Goal: Information Seeking & Learning: Compare options

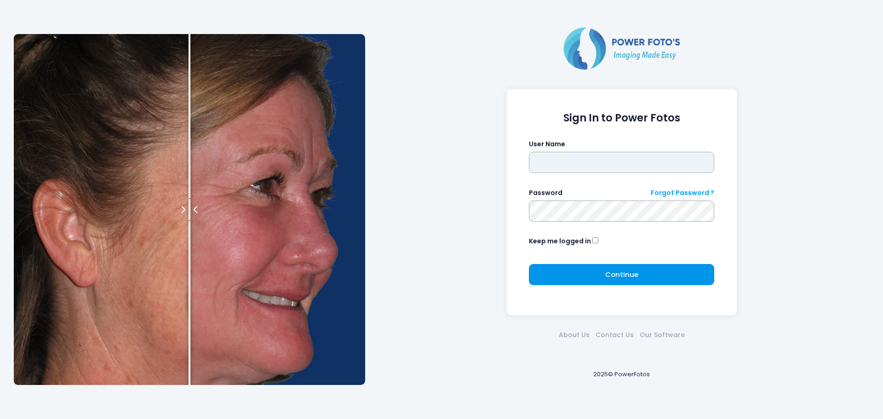
type input "******"
click at [593, 272] on button "Continue Please wait..." at bounding box center [621, 274] width 185 height 21
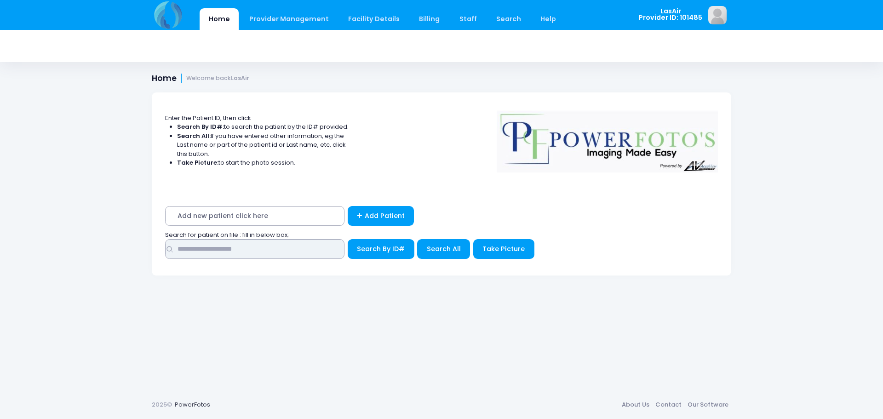
click at [301, 246] on input "text" at bounding box center [254, 249] width 179 height 20
type input "**********"
click at [399, 241] on button "Search By ID#" at bounding box center [381, 249] width 67 height 20
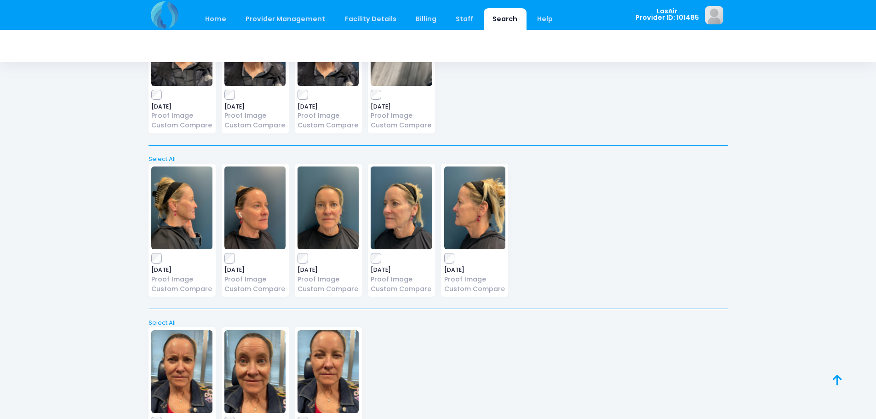
scroll to position [1102, 0]
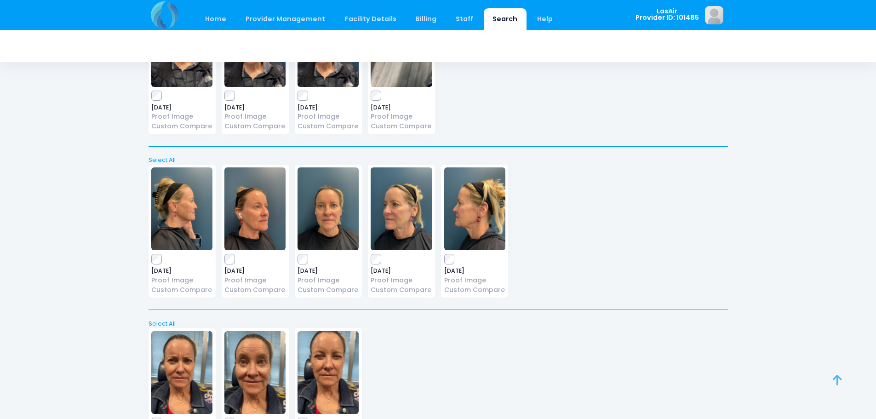
click at [842, 382] on link at bounding box center [846, 390] width 29 height 29
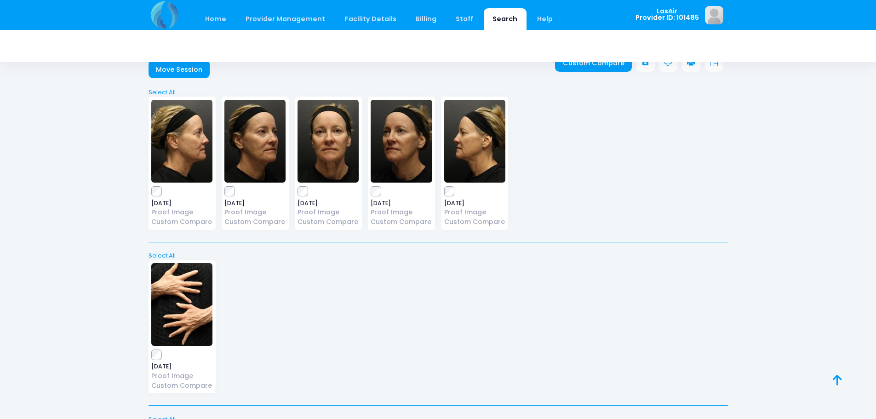
scroll to position [0, 0]
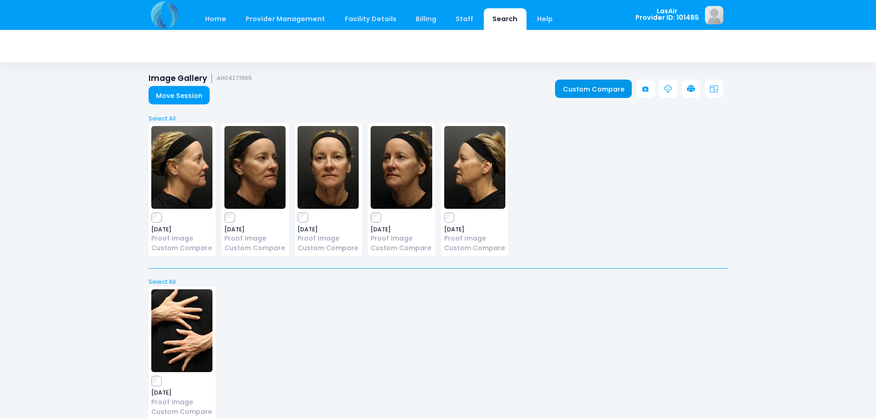
click at [576, 92] on link "Custom Compare" at bounding box center [593, 89] width 77 height 18
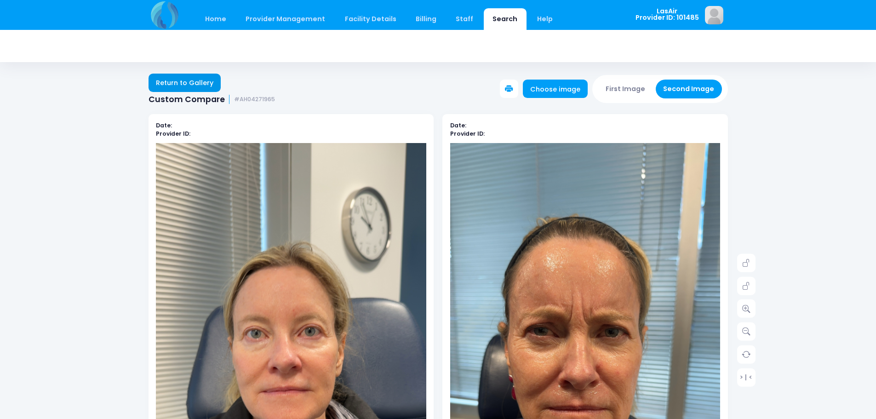
click at [179, 77] on link "Return to Gallery" at bounding box center [184, 83] width 73 height 18
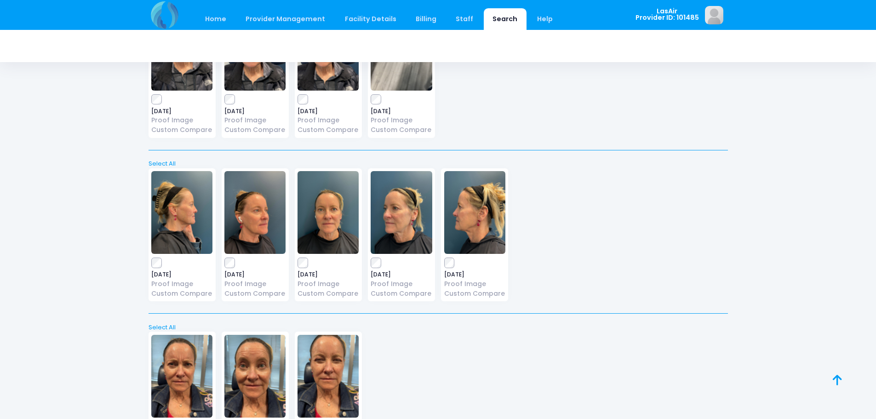
scroll to position [1194, 0]
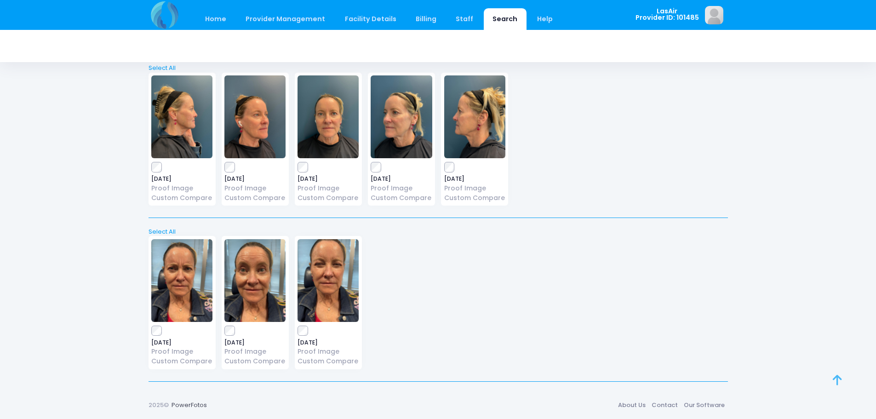
click at [835, 380] on icon at bounding box center [836, 380] width 9 height 0
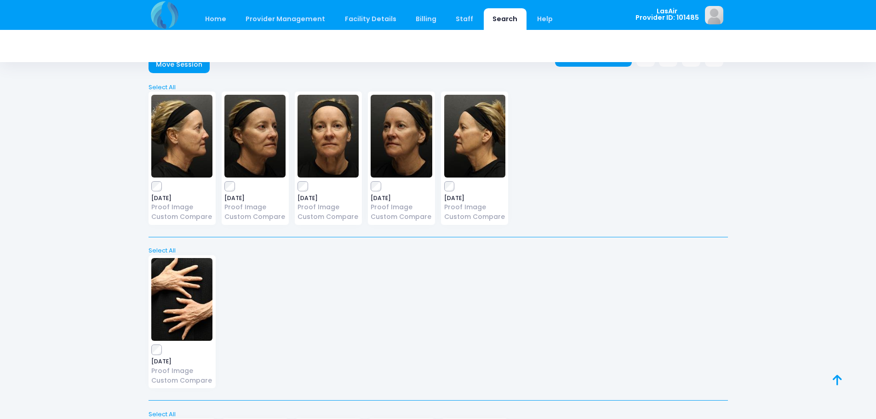
scroll to position [0, 0]
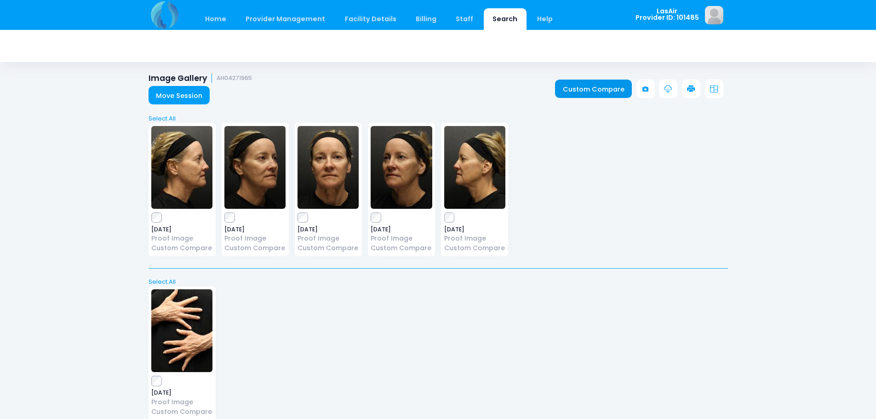
click at [621, 88] on link "Custom Compare" at bounding box center [593, 89] width 77 height 18
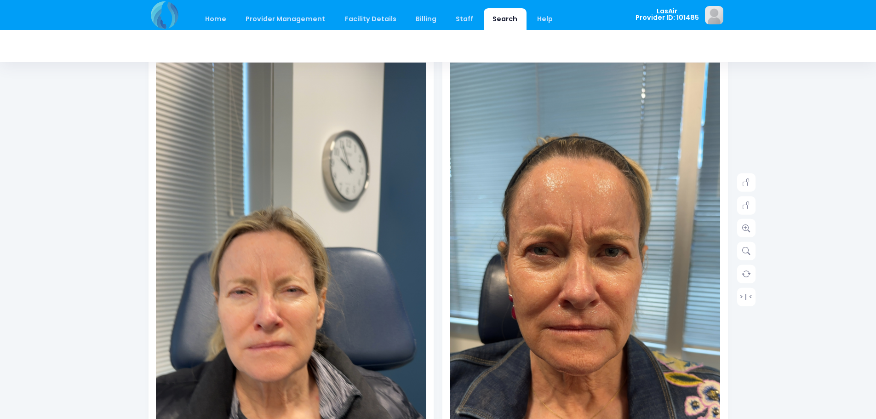
scroll to position [138, 0]
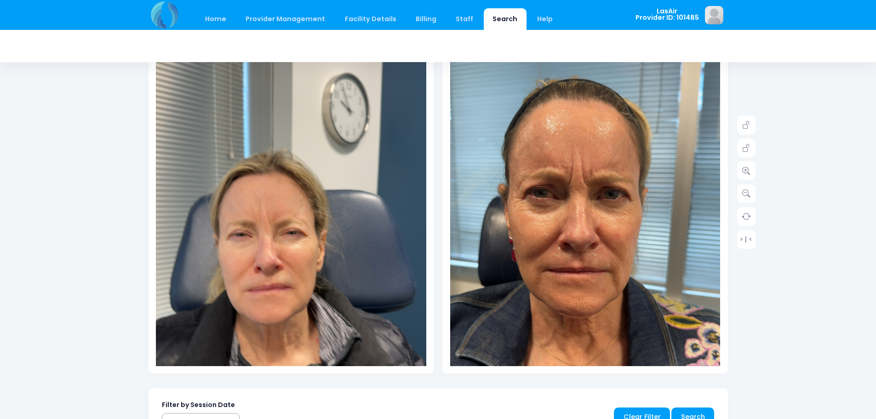
click at [331, 228] on img at bounding box center [291, 245] width 270 height 480
click at [748, 122] on icon at bounding box center [746, 125] width 8 height 8
click at [747, 193] on icon at bounding box center [746, 193] width 8 height 8
click at [747, 186] on link at bounding box center [746, 193] width 18 height 18
click at [747, 175] on link at bounding box center [746, 170] width 18 height 18
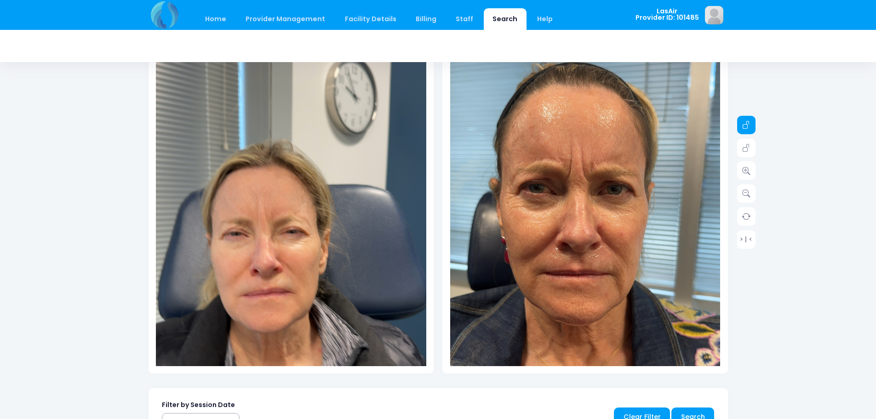
click at [746, 124] on icon at bounding box center [746, 125] width 8 height 8
click at [742, 121] on icon at bounding box center [746, 125] width 8 height 8
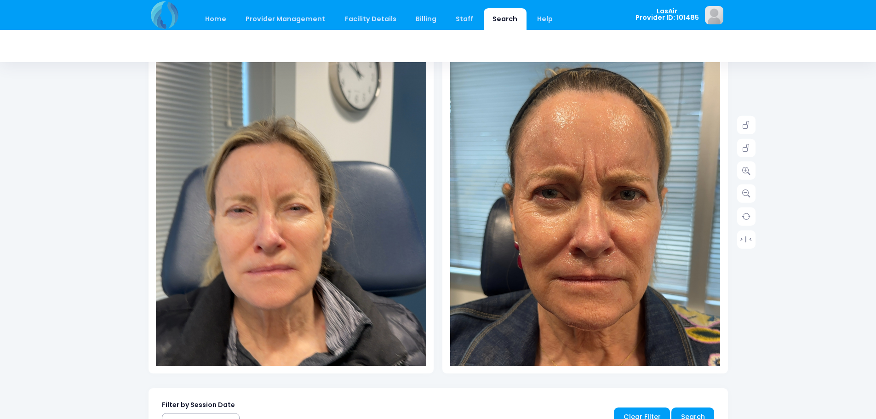
click at [256, 360] on img at bounding box center [294, 222] width 297 height 528
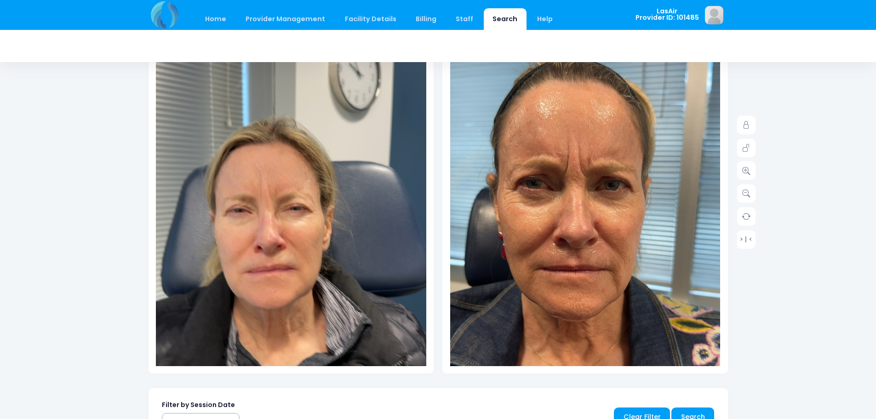
click at [614, 218] on img at bounding box center [581, 241] width 297 height 528
click at [285, 246] on img at bounding box center [294, 222] width 297 height 528
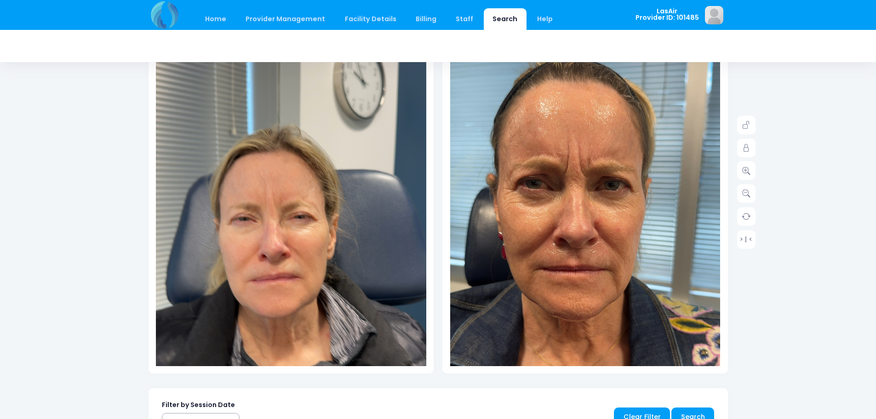
click at [210, 297] on img at bounding box center [298, 230] width 297 height 528
click at [348, 204] on img at bounding box center [298, 230] width 297 height 528
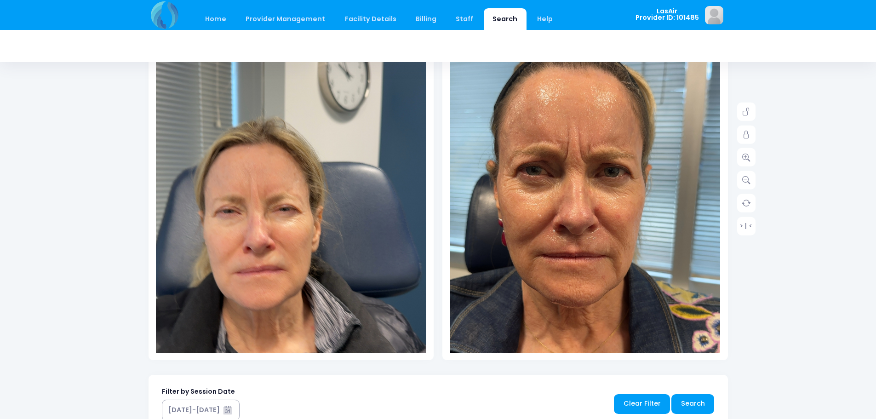
scroll to position [92, 0]
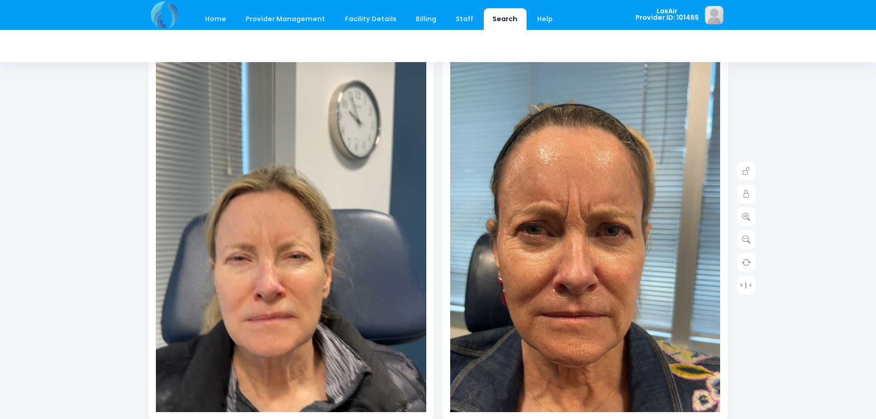
click at [256, 391] on img at bounding box center [294, 270] width 297 height 528
click at [744, 171] on icon at bounding box center [746, 171] width 8 height 8
click at [744, 221] on link at bounding box center [746, 216] width 18 height 18
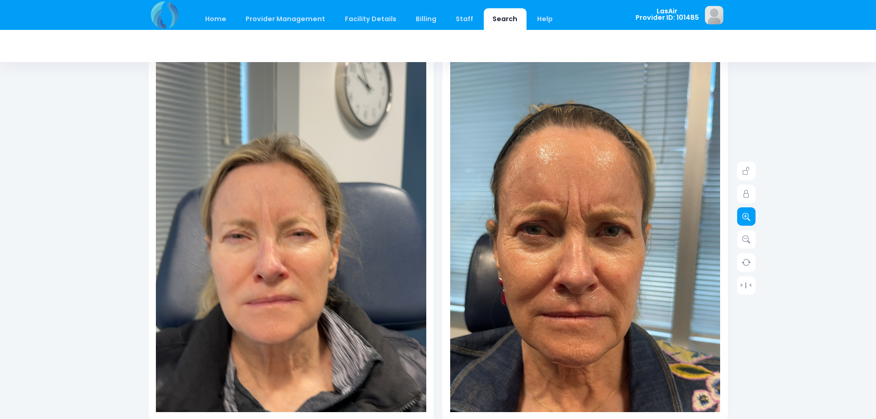
click at [744, 221] on link at bounding box center [746, 216] width 18 height 18
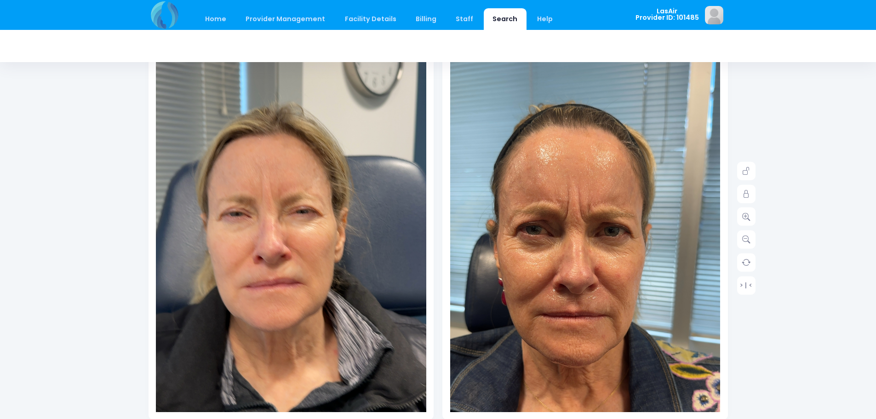
click at [846, 171] on div "Home Provider Management Provider Management Add User View Users Billing" at bounding box center [438, 343] width 876 height 870
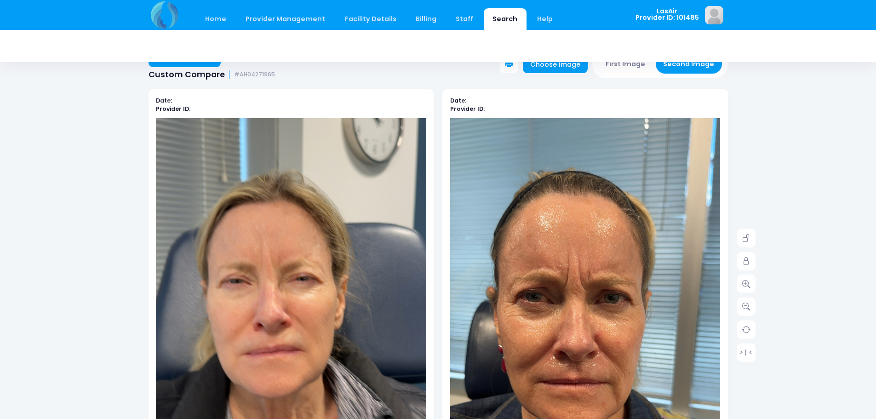
scroll to position [0, 0]
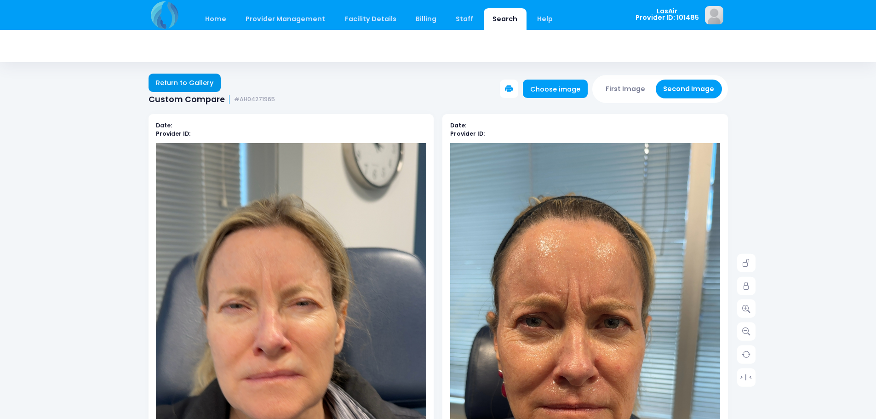
click at [191, 88] on link "Return to Gallery" at bounding box center [184, 83] width 73 height 18
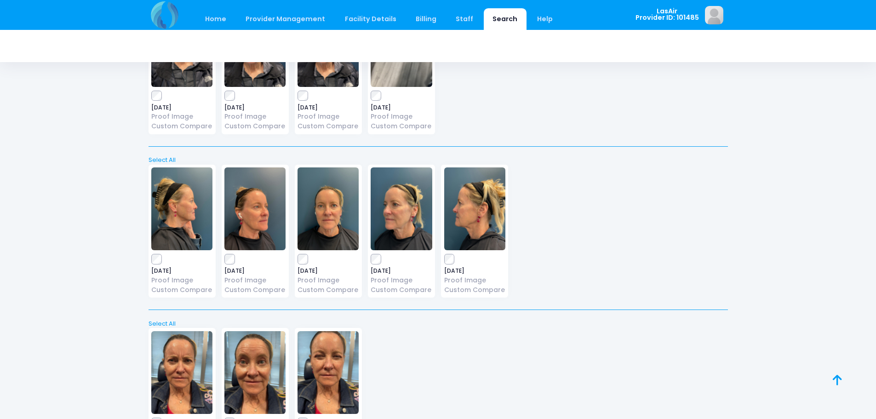
scroll to position [1194, 0]
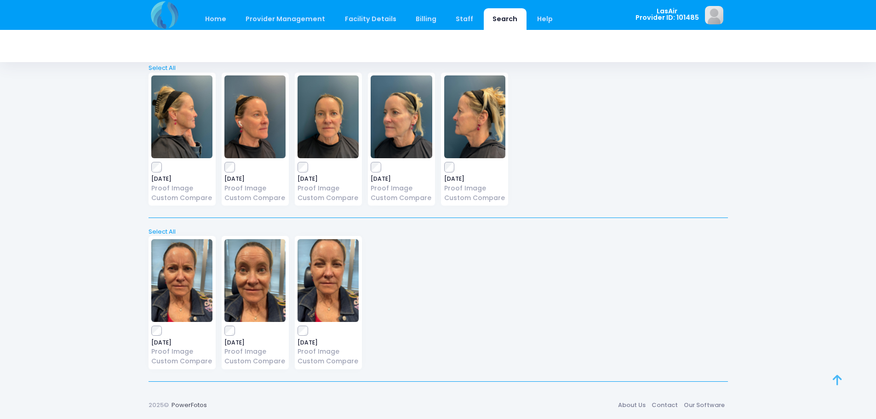
click at [837, 380] on icon at bounding box center [836, 380] width 9 height 0
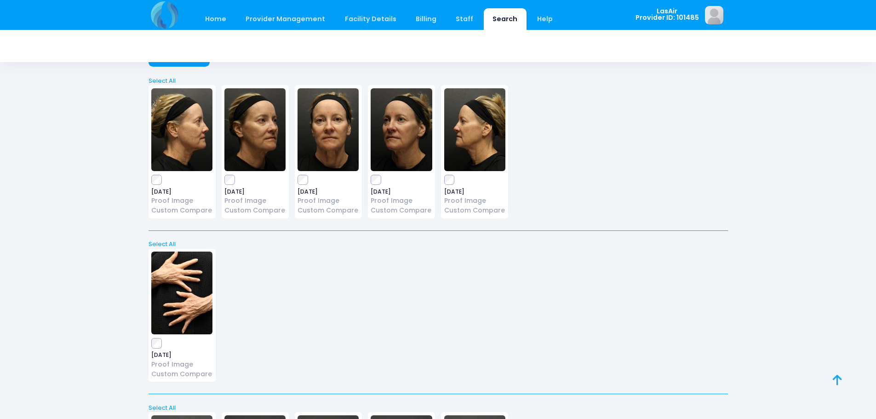
scroll to position [0, 0]
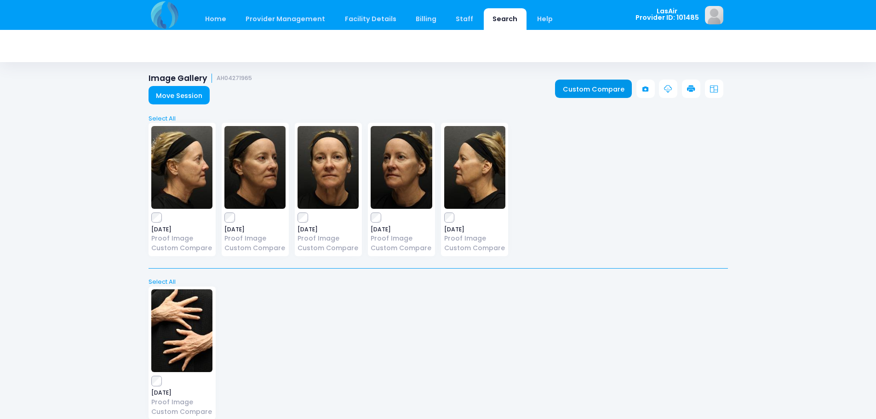
click at [596, 87] on link "Custom Compare" at bounding box center [593, 89] width 77 height 18
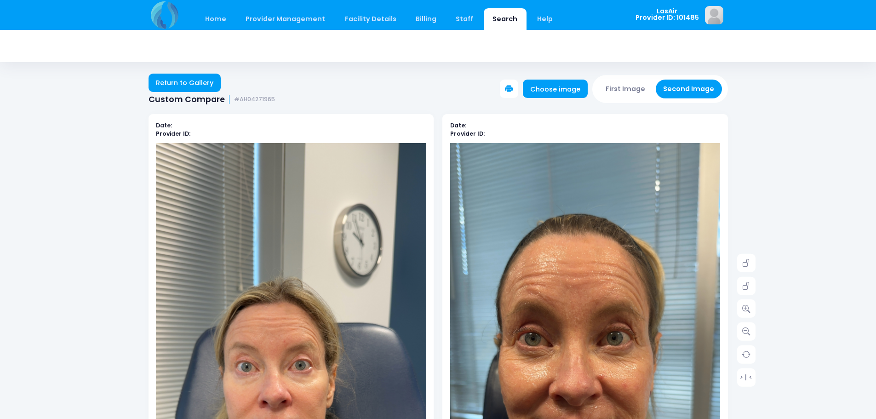
click at [518, 94] on button at bounding box center [509, 89] width 18 height 18
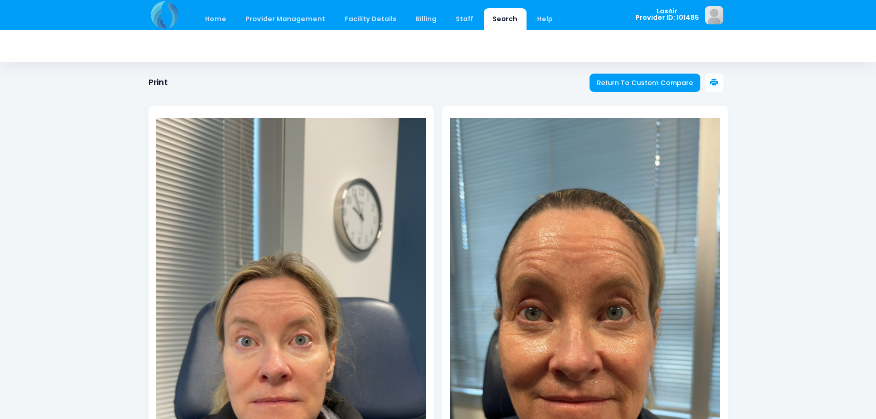
click at [719, 80] on button at bounding box center [714, 83] width 18 height 18
click at [636, 82] on span "Return To Custom Compare" at bounding box center [645, 82] width 96 height 9
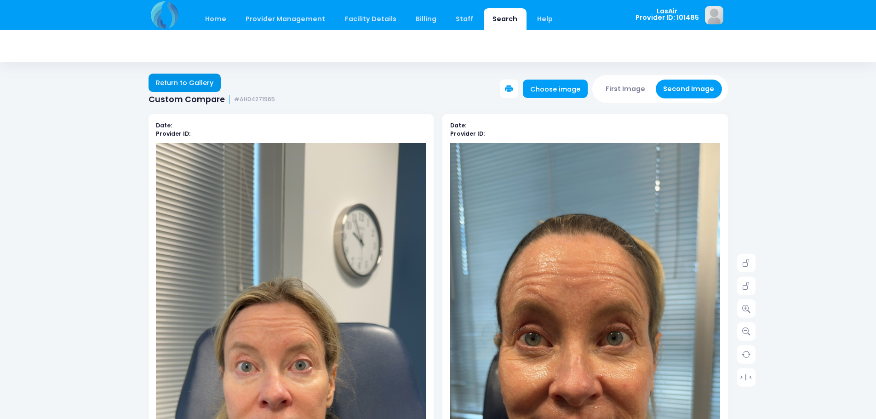
click at [195, 82] on link "Return to Gallery" at bounding box center [184, 83] width 73 height 18
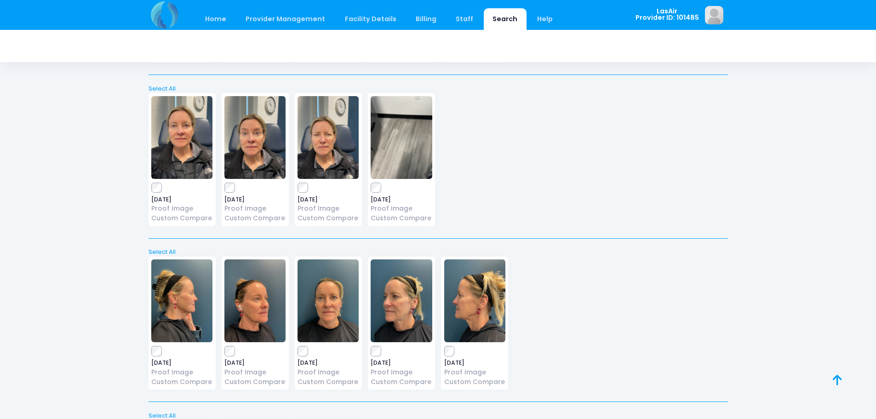
scroll to position [1194, 0]
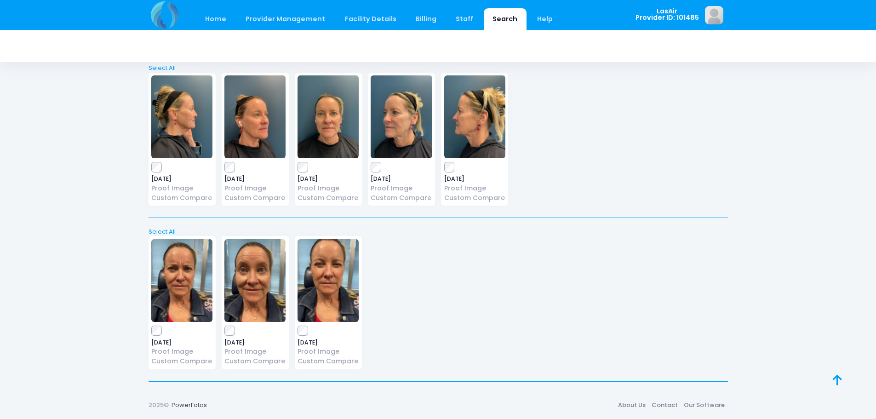
click at [311, 333] on label at bounding box center [327, 330] width 61 height 9
click at [844, 384] on link at bounding box center [846, 390] width 29 height 29
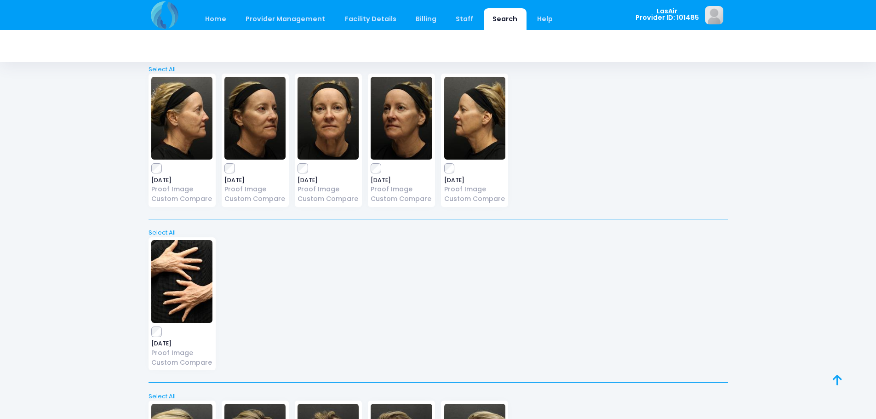
scroll to position [0, 0]
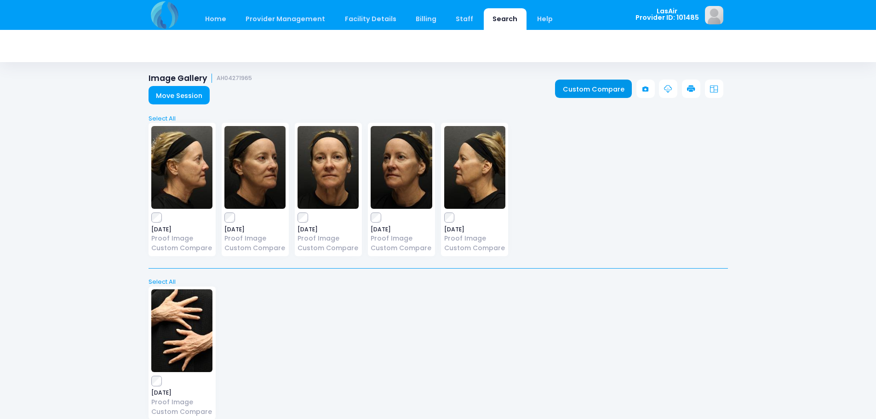
click at [611, 89] on link "Custom Compare" at bounding box center [593, 89] width 77 height 18
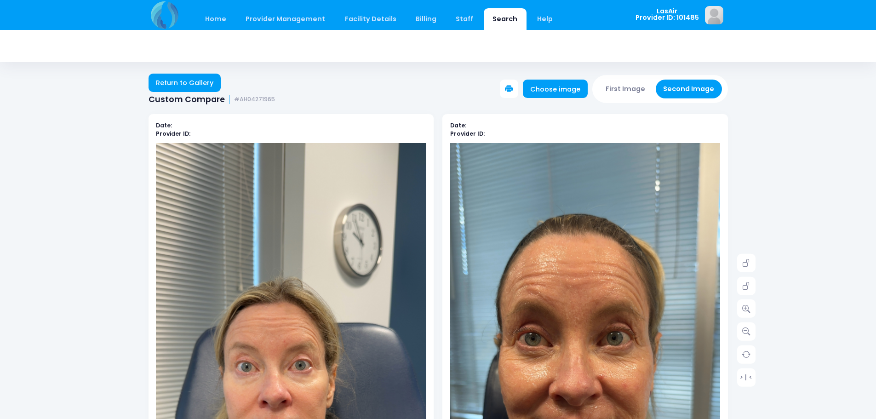
click at [512, 89] on icon at bounding box center [509, 89] width 8 height 8
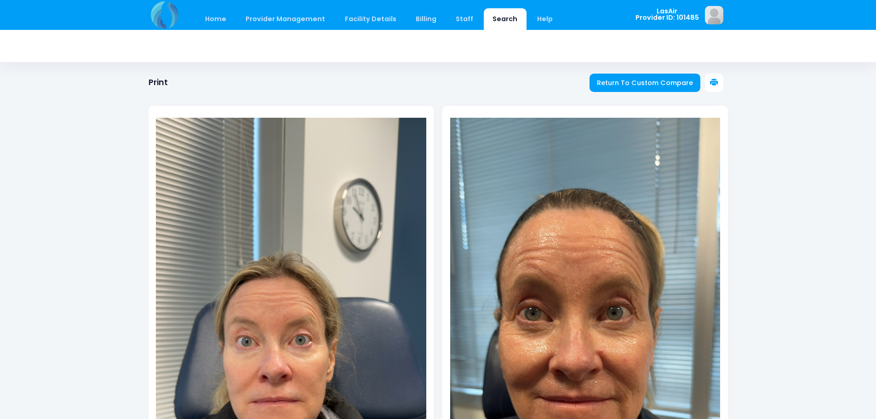
click at [718, 82] on button at bounding box center [714, 83] width 18 height 18
click at [626, 82] on span "Return To Custom Compare" at bounding box center [645, 82] width 96 height 9
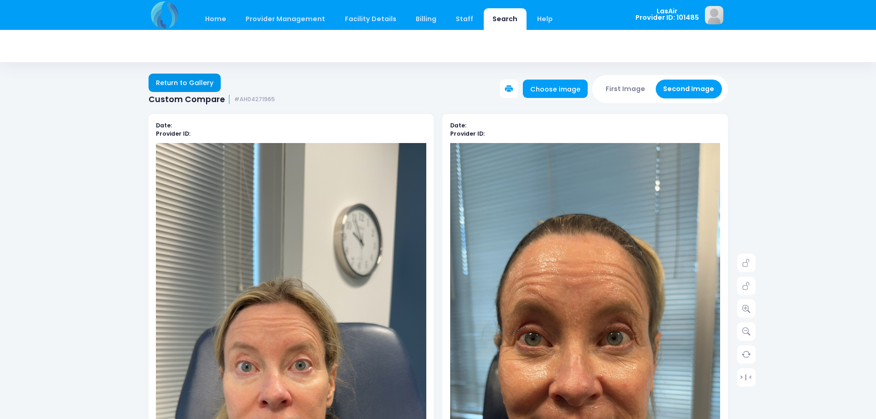
click at [154, 82] on link "Return to Gallery" at bounding box center [184, 83] width 73 height 18
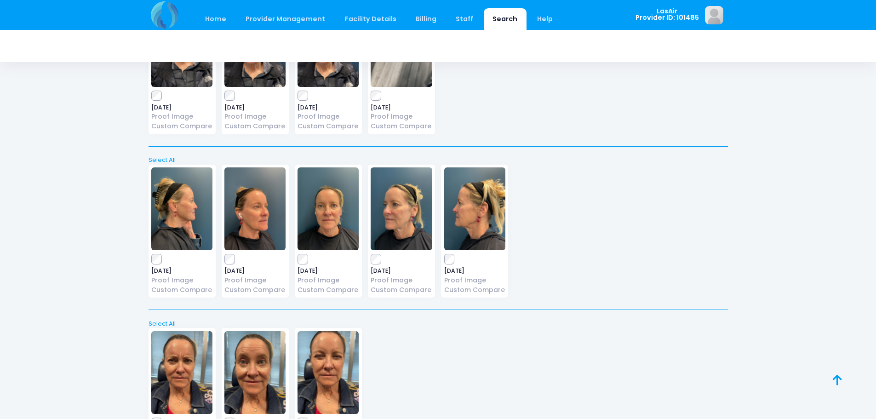
scroll to position [1194, 0]
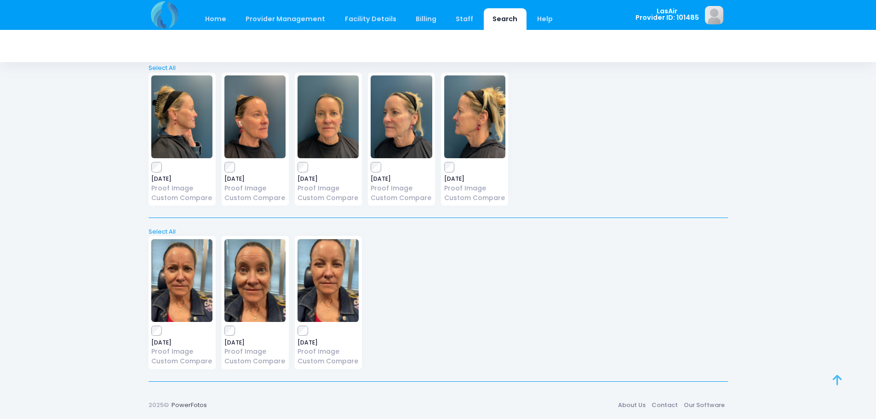
click at [843, 387] on link at bounding box center [846, 390] width 29 height 29
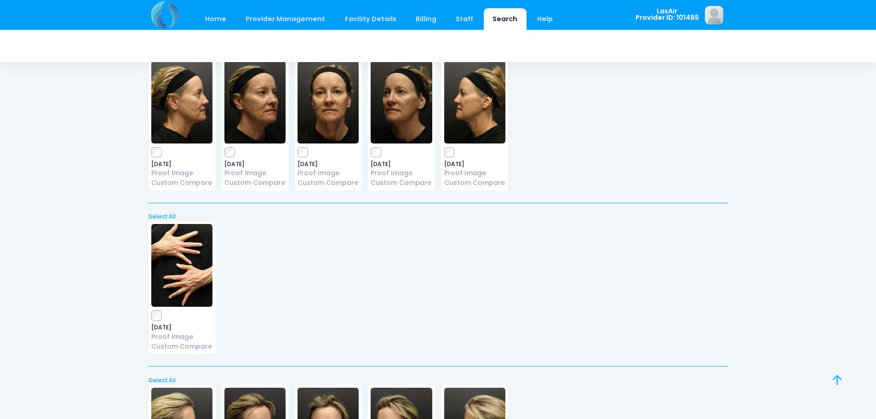
scroll to position [0, 0]
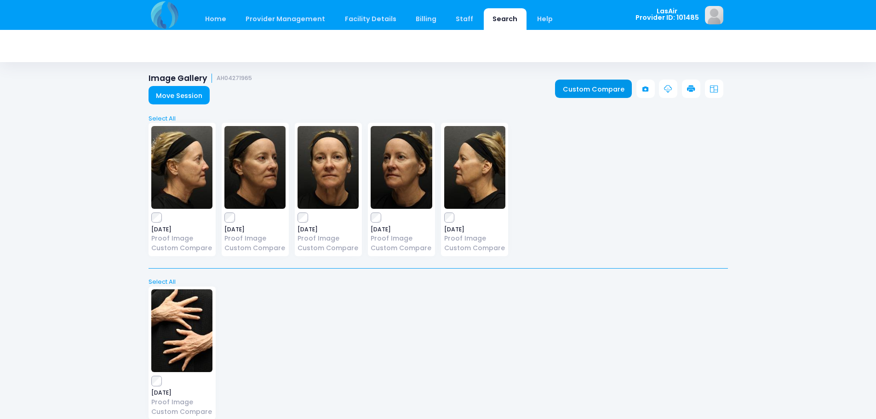
click at [575, 92] on link "Custom Compare" at bounding box center [593, 89] width 77 height 18
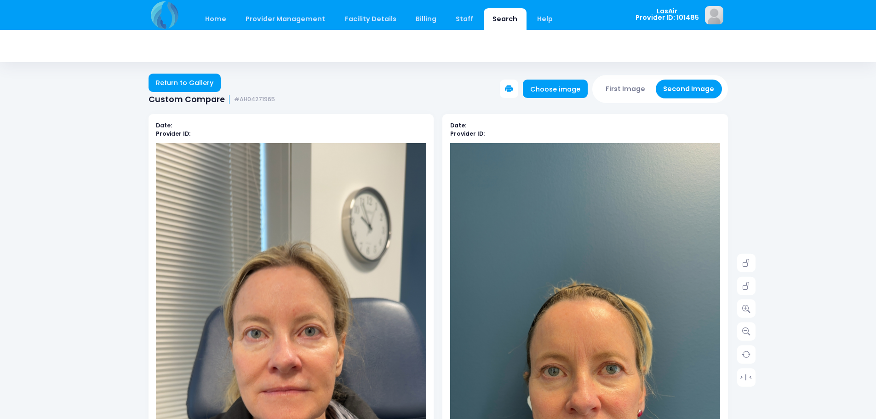
click at [513, 91] on icon at bounding box center [509, 89] width 8 height 8
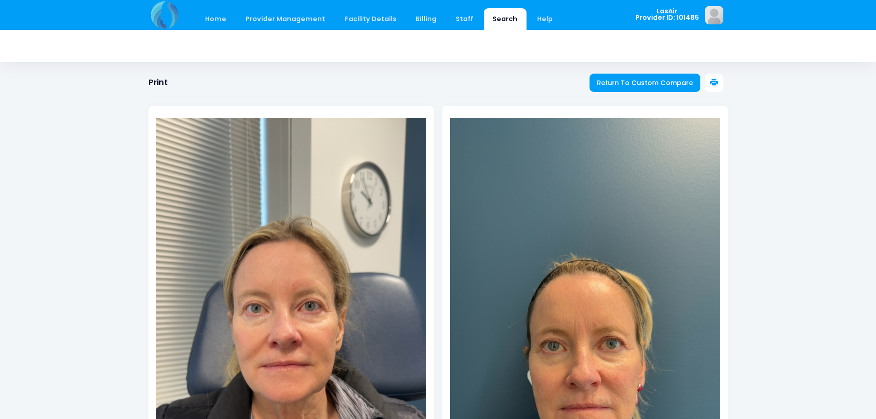
click at [713, 85] on icon at bounding box center [714, 83] width 8 height 8
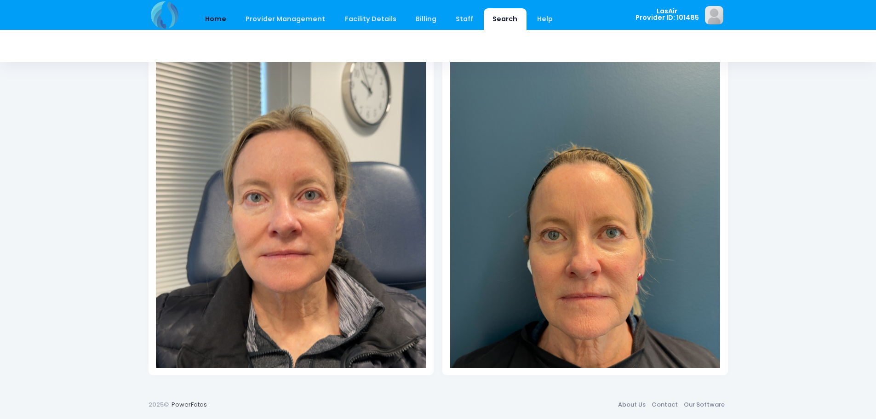
click at [219, 19] on link "Home" at bounding box center [215, 19] width 39 height 22
